Goal: Task Accomplishment & Management: Use online tool/utility

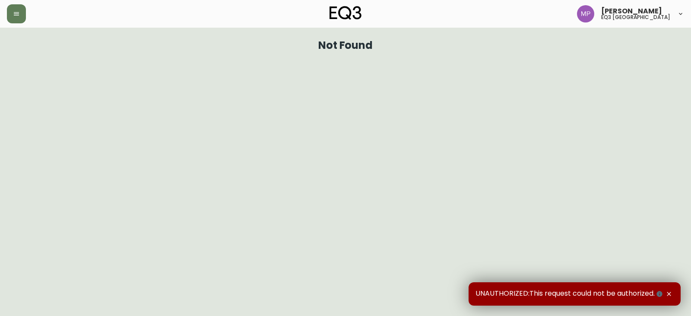
click at [18, 14] on icon "button" at bounding box center [16, 13] width 7 height 7
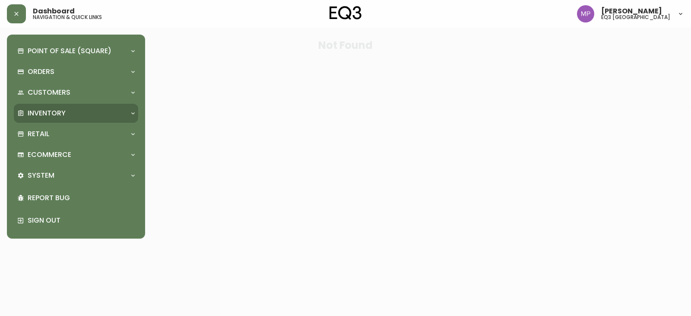
click at [49, 112] on p "Inventory" at bounding box center [47, 112] width 38 height 9
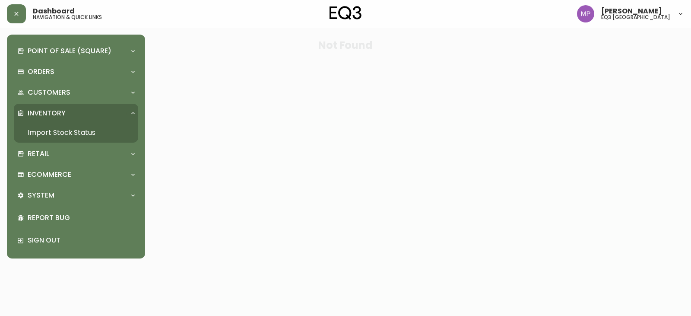
click at [57, 129] on link "Import Stock Status" at bounding box center [76, 133] width 124 height 20
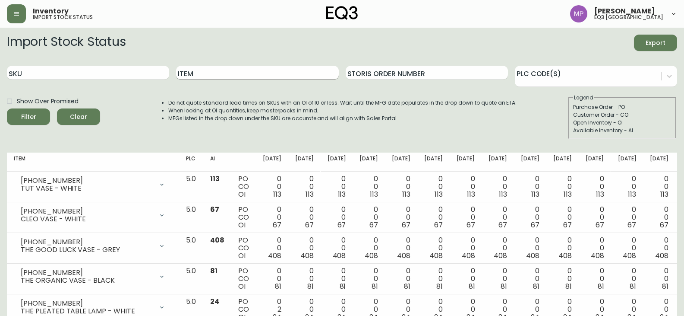
click at [229, 66] on input "Item" at bounding box center [257, 73] width 162 height 14
type input "CELLO"
click at [7, 108] on button "Filter" at bounding box center [28, 116] width 43 height 16
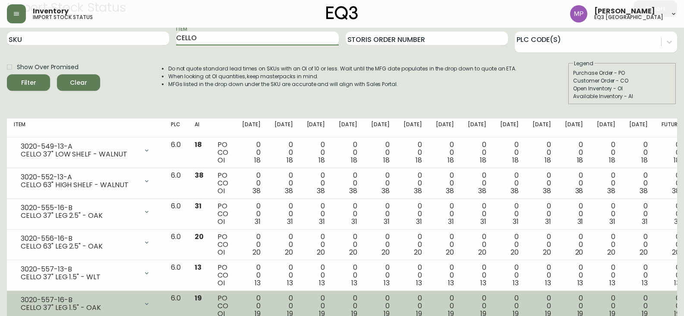
scroll to position [34, 0]
